Goal: Find specific page/section: Find specific page/section

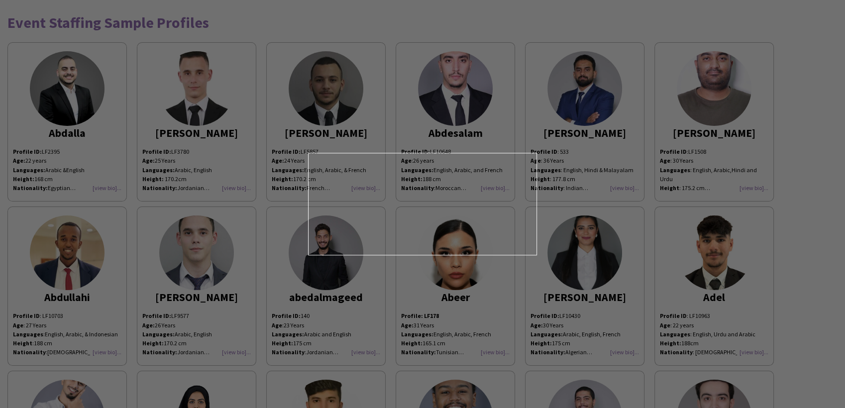
click at [290, 23] on div at bounding box center [427, 206] width 854 height 412
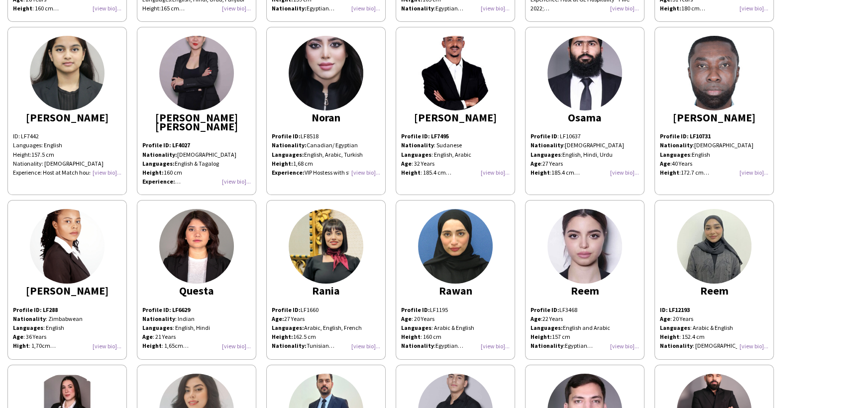
scroll to position [2892, 0]
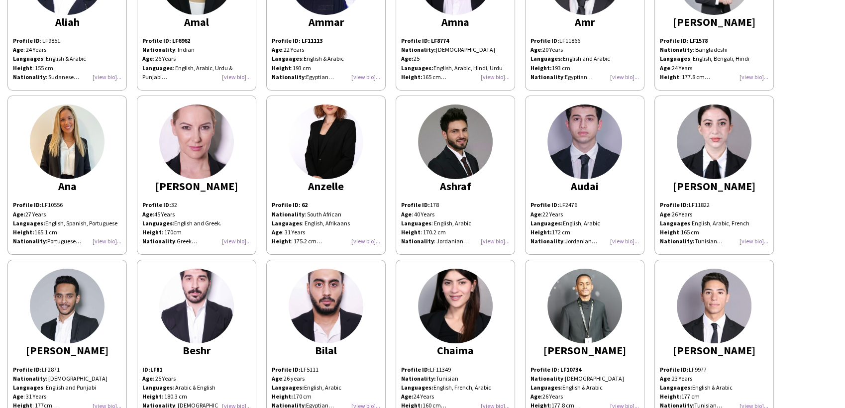
scroll to position [769, 0]
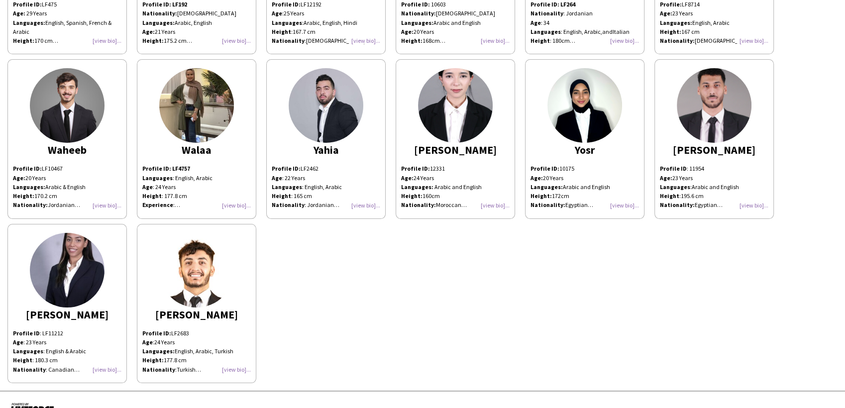
scroll to position [2465, 0]
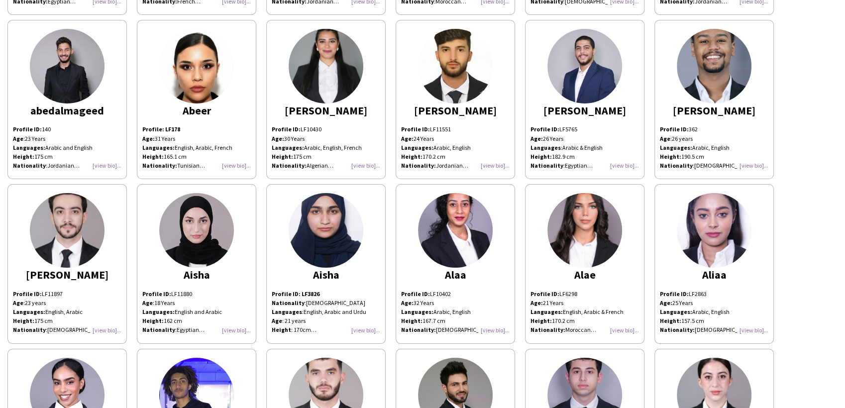
scroll to position [0, 0]
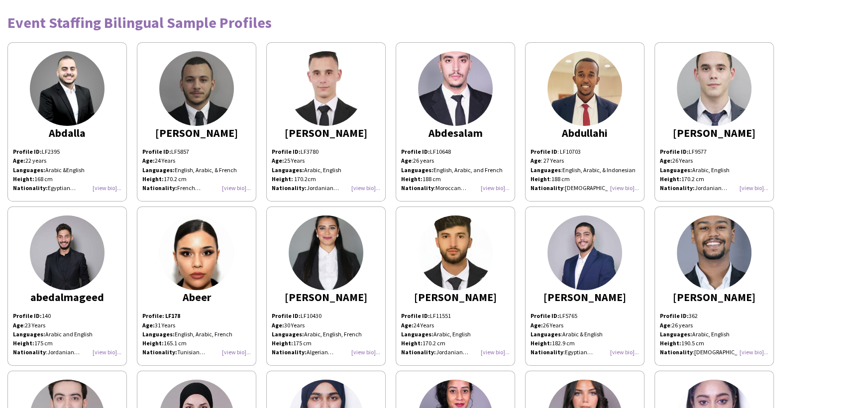
drag, startPoint x: 270, startPoint y: 22, endPoint x: 2, endPoint y: 18, distance: 268.4
copy div "Event Staffing Bilingual Sample Profiles"
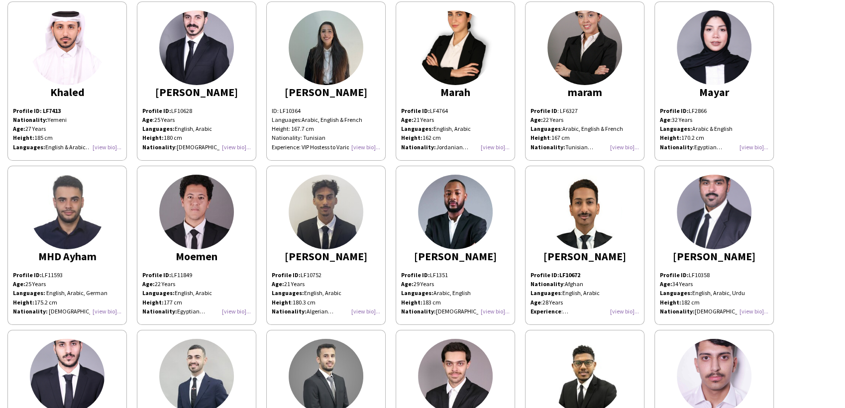
scroll to position [1108, 0]
